Goal: Book appointment/travel/reservation

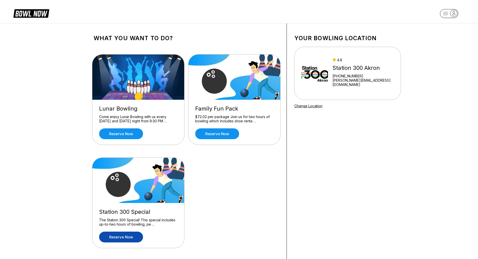
click at [137, 235] on link "Reserve now" at bounding box center [121, 237] width 44 height 11
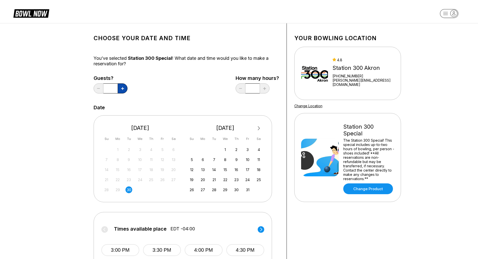
click at [124, 88] on icon at bounding box center [122, 88] width 3 height 3
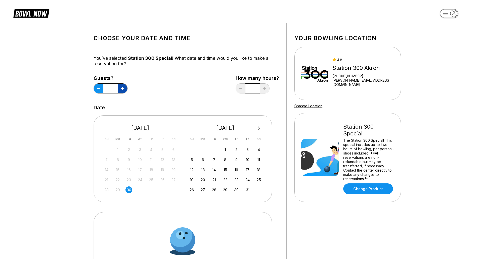
click at [124, 88] on icon at bounding box center [122, 88] width 3 height 3
type input "*"
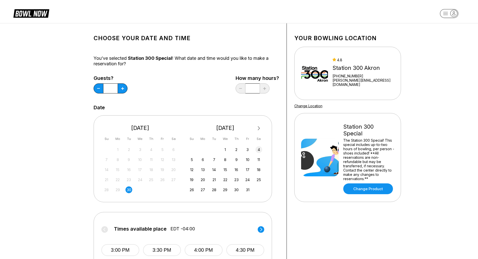
click at [259, 149] on div "4" at bounding box center [259, 149] width 7 height 7
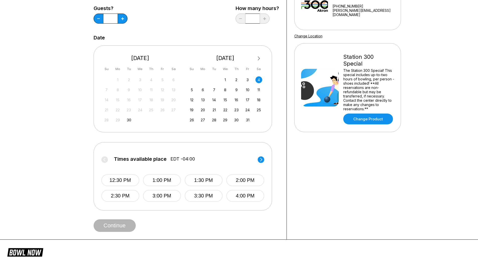
scroll to position [75, 0]
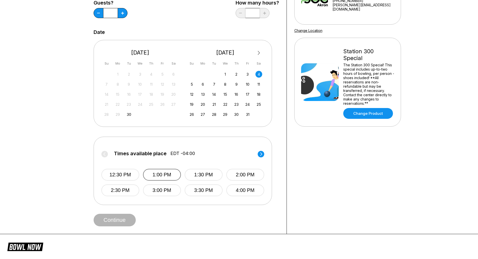
click at [173, 174] on button "1:00 PM" at bounding box center [162, 175] width 38 height 12
click at [125, 219] on button "Continue" at bounding box center [115, 220] width 42 height 13
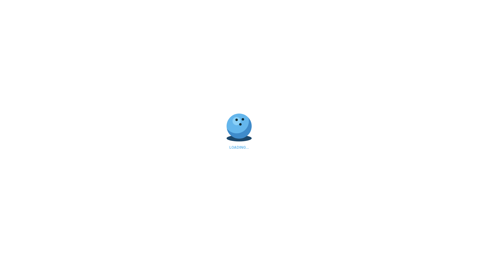
select select "**"
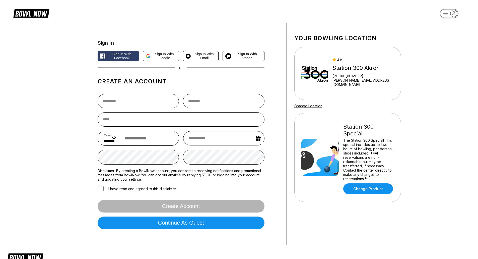
scroll to position [75, 0]
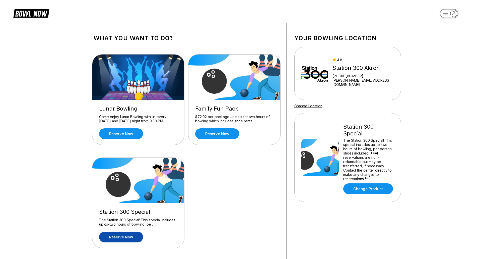
click at [129, 171] on img at bounding box center [138, 180] width 92 height 45
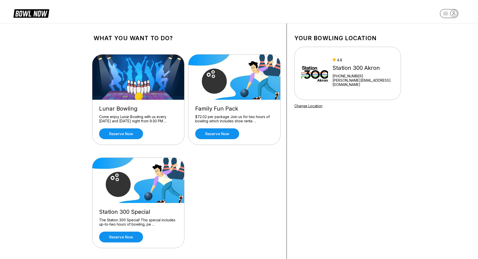
click at [313, 85] on img at bounding box center [314, 73] width 27 height 38
click at [31, 14] on icon at bounding box center [31, 13] width 36 height 10
